Goal: Communication & Community: Share content

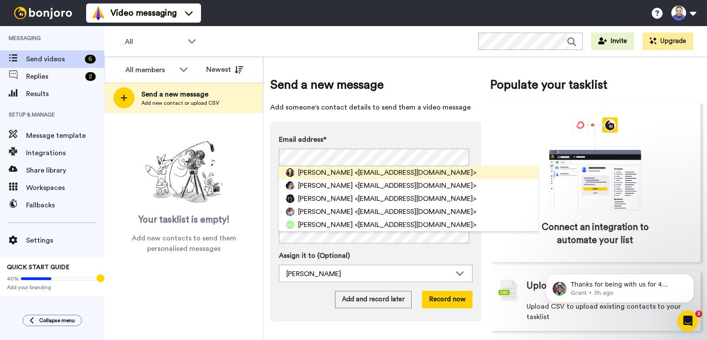
click at [429, 174] on div "[PERSON_NAME] <[EMAIL_ADDRESS][DOMAIN_NAME]>" at bounding box center [408, 172] width 259 height 13
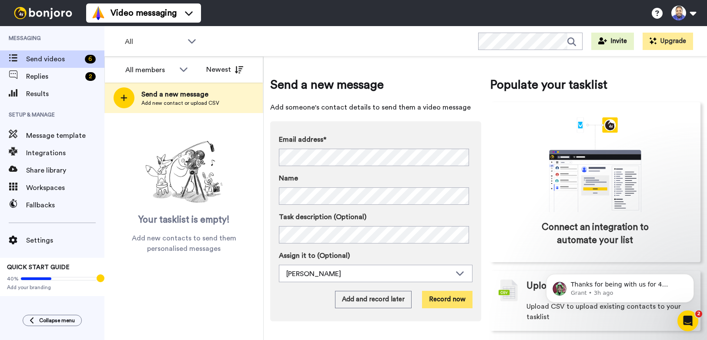
click at [445, 296] on button "Record now" at bounding box center [447, 299] width 50 height 17
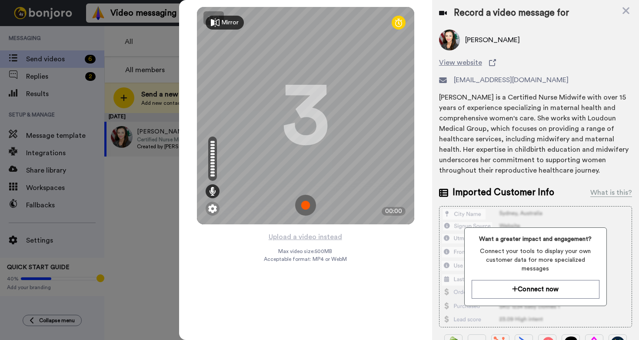
click at [307, 203] on img at bounding box center [305, 205] width 21 height 21
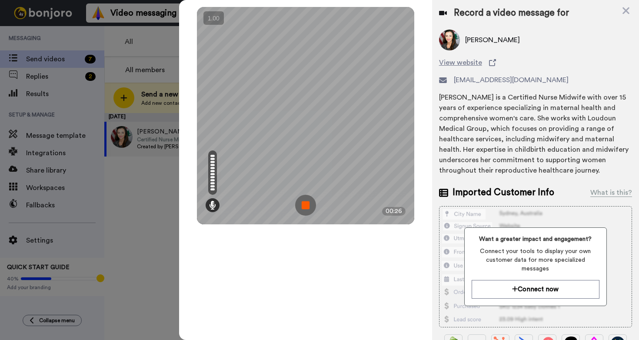
click at [307, 203] on img at bounding box center [305, 205] width 21 height 21
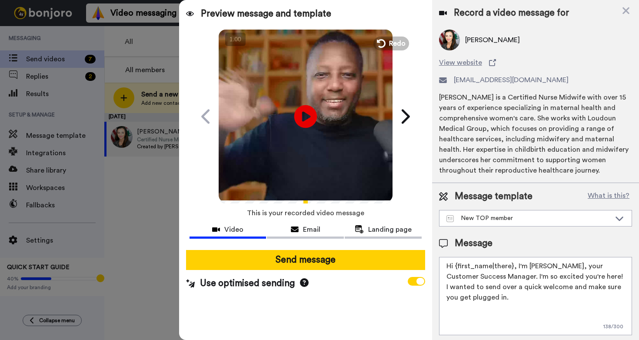
click at [308, 112] on icon at bounding box center [305, 116] width 23 height 23
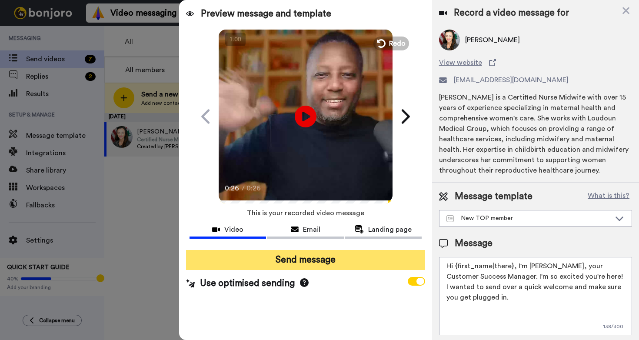
click at [322, 261] on button "Send message" at bounding box center [305, 260] width 239 height 20
